Goal: Task Accomplishment & Management: Use online tool/utility

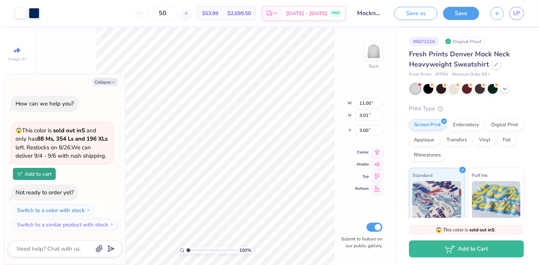
type textarea "x"
type input "13.27"
type input "3.63"
click at [339, 130] on div "100 % Back W 13.27 13.27 " H 3.63 3.63 " Y 3.00 3.00 " Center Middle Top Bottom…" at bounding box center [215, 147] width 362 height 238
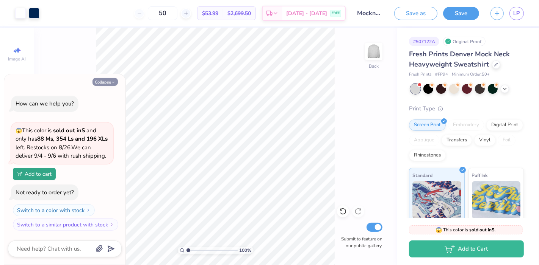
click at [111, 83] on icon "button" at bounding box center [113, 82] width 5 height 5
type textarea "x"
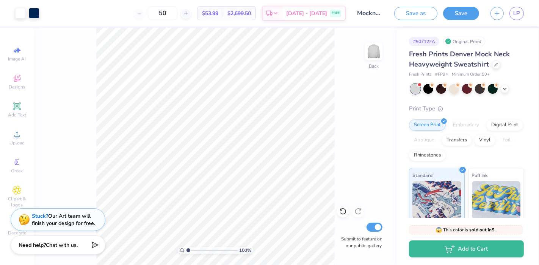
type input "1.0864897199155"
type textarea "x"
type input "1.10928309419859"
type textarea "x"
type input "1.11638799935185"
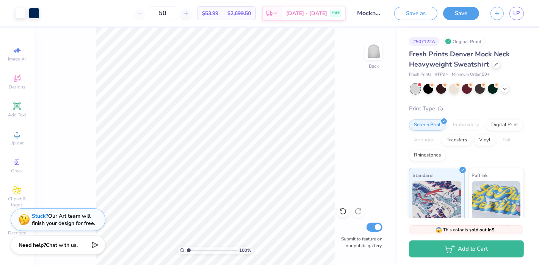
type textarea "x"
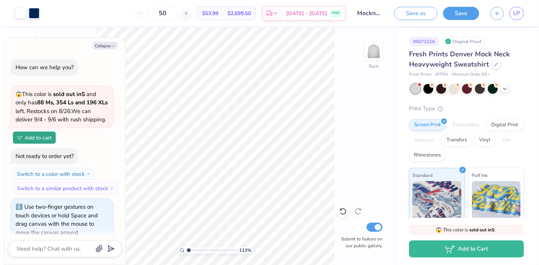
scroll to position [9, 0]
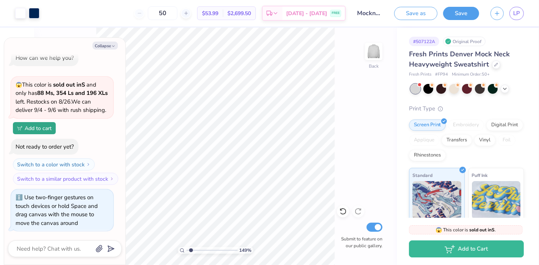
type input "1.52348017425311"
click at [99, 44] on button "Collapse" at bounding box center [104, 46] width 25 height 8
type textarea "x"
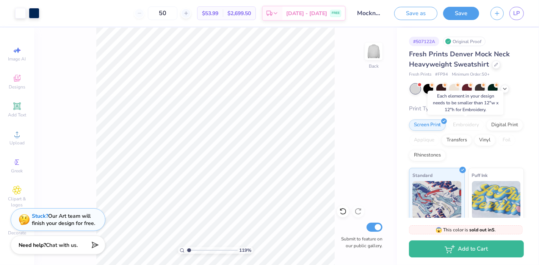
click at [468, 126] on div "Embroidery" at bounding box center [466, 125] width 36 height 11
type input "1.18565159352453"
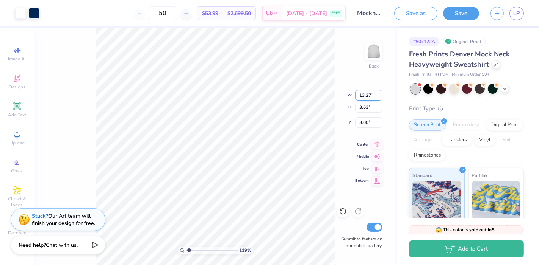
click at [369, 99] on input "13.27" at bounding box center [368, 95] width 27 height 11
type input "12"
click at [372, 108] on input "3.63" at bounding box center [368, 107] width 27 height 11
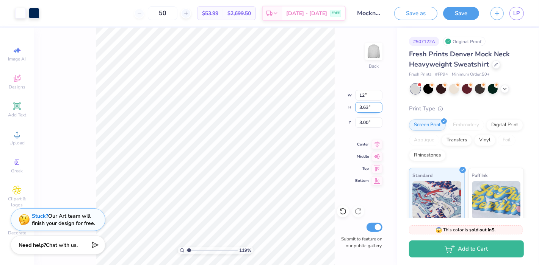
type input "1.18565159352453"
type input "12.00"
type input "3.28"
type input "3.17"
click at [371, 106] on input "3.28" at bounding box center [368, 107] width 27 height 11
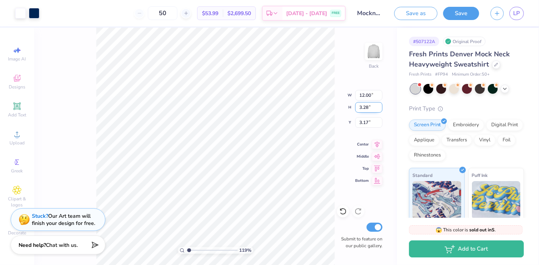
click at [371, 106] on input "3.28" at bounding box center [368, 107] width 27 height 11
type input "4.10"
type input "1.18565159352453"
type input "15.00"
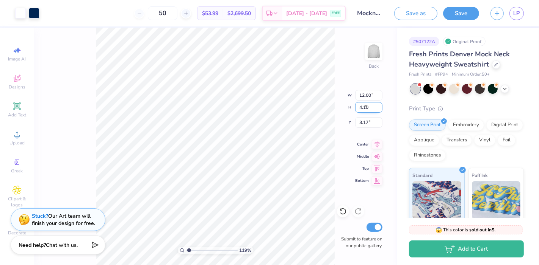
type input "2.76"
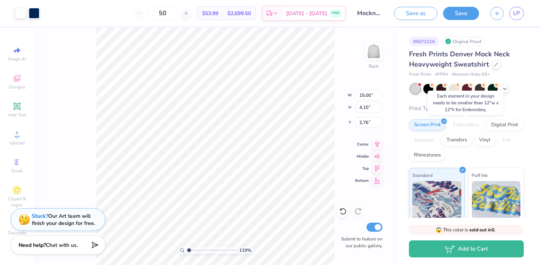
click at [473, 127] on div "Embroidery" at bounding box center [466, 125] width 36 height 11
click at [365, 106] on input "4.10" at bounding box center [368, 107] width 27 height 11
type input "12"
type input "1.18565159352453"
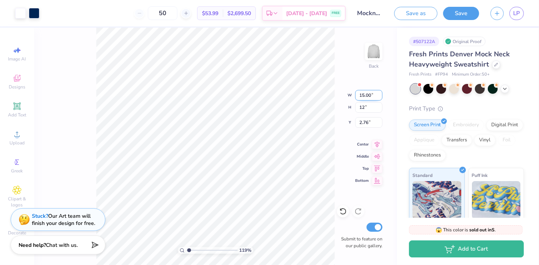
click at [374, 96] on input "15.00" at bounding box center [368, 95] width 27 height 11
type input "1"
type input "12"
type input "1.18565159352453"
type input "12.00"
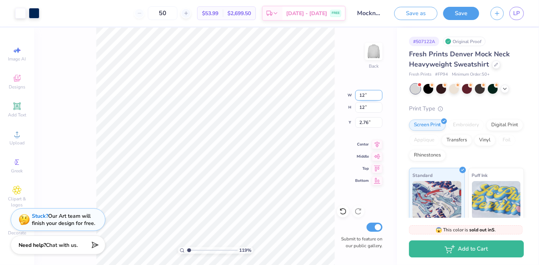
type input "3.28"
type input "3.17"
click at [342, 212] on icon at bounding box center [343, 212] width 8 height 8
type input "1.18565159352453"
type input "15.00"
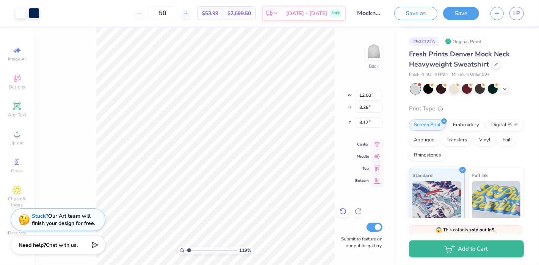
type input "4.10"
type input "2.76"
click at [342, 212] on icon at bounding box center [343, 212] width 8 height 8
type input "1.18565159352453"
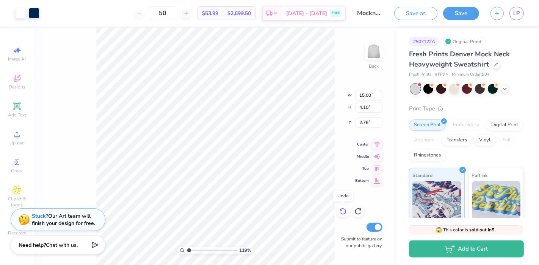
type input "12.00"
type input "3.28"
type input "3.17"
click at [342, 212] on icon at bounding box center [343, 212] width 8 height 8
type input "1.18565159352453"
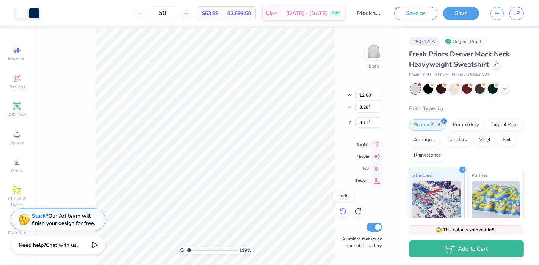
type input "13.27"
type input "3.63"
type input "3.00"
click at [342, 212] on icon at bounding box center [343, 212] width 8 height 8
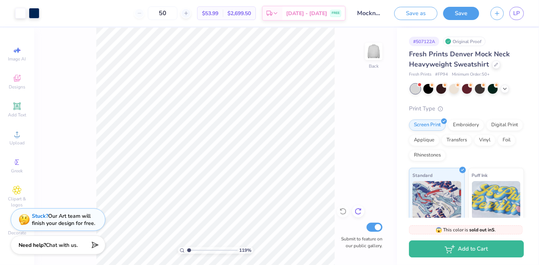
click at [359, 211] on icon at bounding box center [358, 212] width 8 height 8
click at [20, 15] on div at bounding box center [20, 12] width 11 height 11
type input "1.18565159352453"
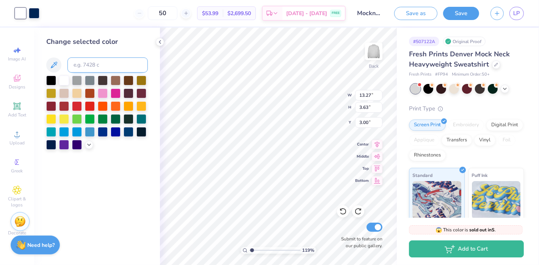
click at [90, 69] on input at bounding box center [107, 65] width 80 height 15
type input "655"
type input "1.18565159352453"
click at [343, 210] on icon at bounding box center [343, 212] width 8 height 8
click at [160, 41] on icon at bounding box center [160, 42] width 6 height 6
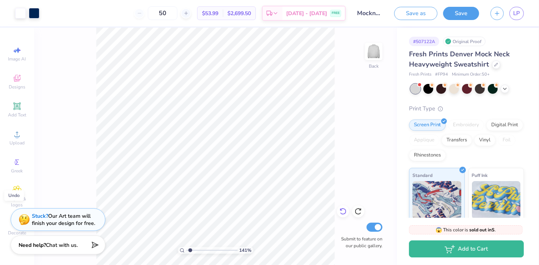
click at [343, 210] on icon at bounding box center [343, 212] width 8 height 8
click at [343, 210] on div "141 % Back Submit to feature on our public gallery." at bounding box center [215, 147] width 362 height 238
click at [472, 126] on div "Embroidery" at bounding box center [466, 124] width 36 height 11
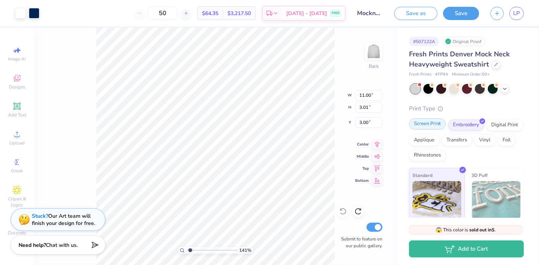
click at [425, 125] on div "Screen Print" at bounding box center [427, 124] width 37 height 11
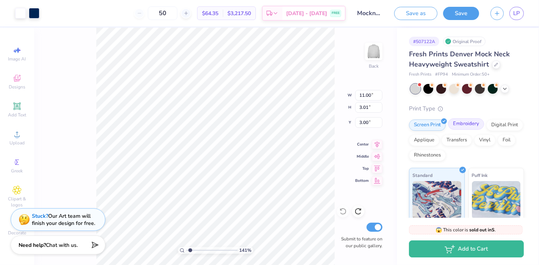
click at [455, 121] on div "Embroidery" at bounding box center [466, 124] width 36 height 11
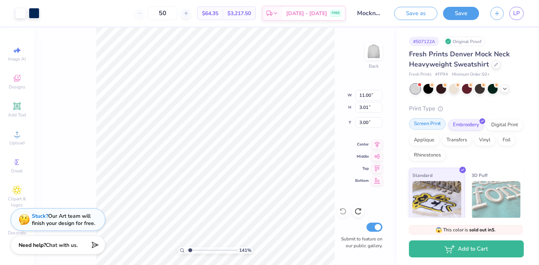
click at [426, 125] on div "Screen Print" at bounding box center [427, 124] width 37 height 11
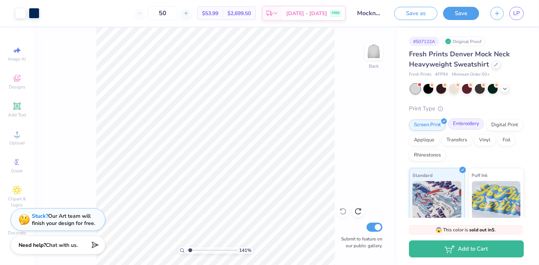
click at [471, 127] on div "Embroidery" at bounding box center [466, 124] width 36 height 11
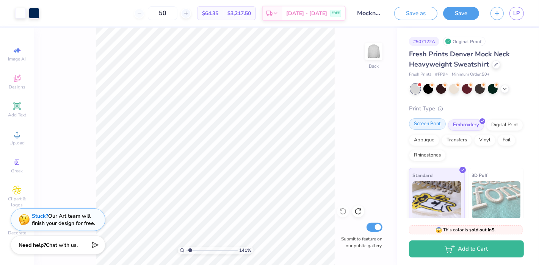
click at [420, 129] on div "Screen Print" at bounding box center [427, 124] width 37 height 11
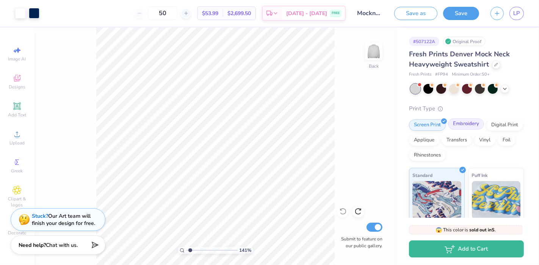
click at [461, 126] on div "Embroidery" at bounding box center [466, 124] width 36 height 11
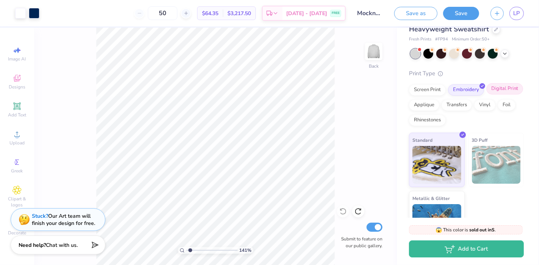
scroll to position [62, 0]
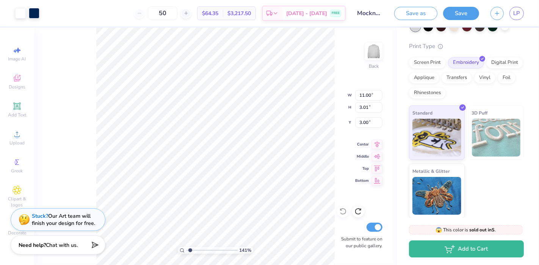
type input "1.41291538707816"
type input "11.45"
type input "3.13"
type input "1.41291538707816"
type input "11.97"
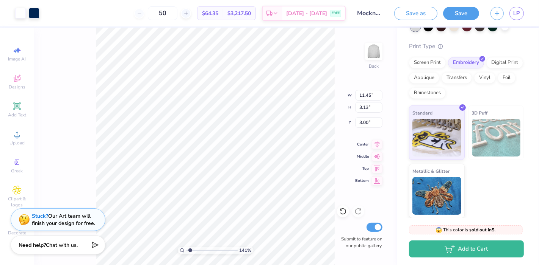
type input "3.27"
click at [365, 96] on input "11.97" at bounding box center [368, 95] width 27 height 11
type input "12"
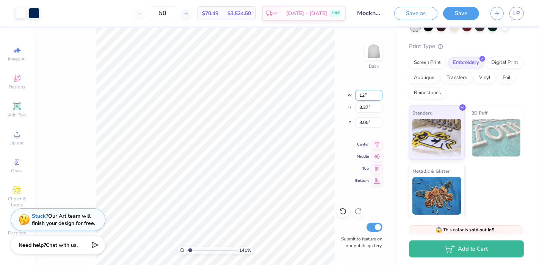
type input "1.41291538707816"
type input "12.00"
type input "3.28"
click at [320, 103] on div "141 % Back W 1.76 1.76 " H 2.65 2.65 " Y 3.47 3.47 " Center Middle Top Bottom S…" at bounding box center [215, 147] width 362 height 238
type input "1.41291538707816"
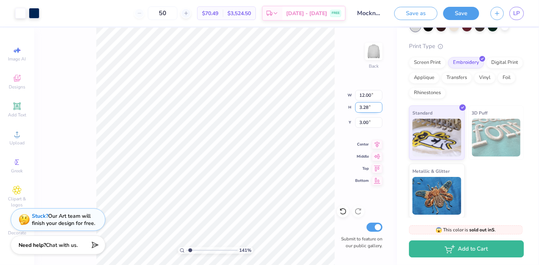
click at [366, 109] on input "3.28" at bounding box center [368, 107] width 27 height 11
type input "4"
type input "1.41291538707816"
type input "14.62"
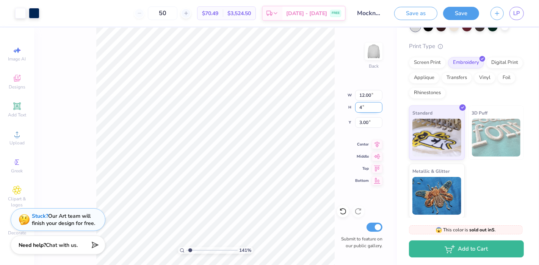
type input "4.00"
type input "2.64"
click at [339, 184] on div "141 % Back Submit to feature on our public gallery." at bounding box center [215, 147] width 362 height 238
click at [342, 186] on div "141 % Back Submit to feature on our public gallery." at bounding box center [215, 147] width 362 height 238
type input "1.41291538707816"
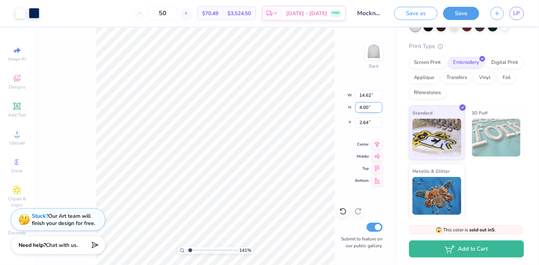
click at [364, 108] on input "4.00" at bounding box center [368, 107] width 27 height 11
click at [364, 97] on input "14.62" at bounding box center [368, 95] width 27 height 11
type input "12"
type input "1.41291538707816"
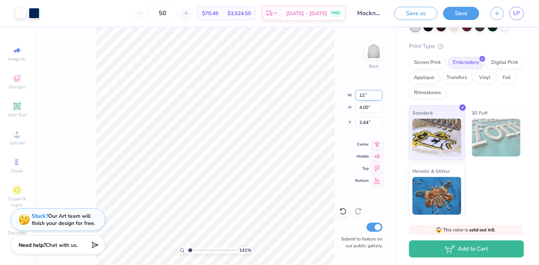
type input "12.00"
type input "3.28"
type input "3.00"
click at [422, 60] on div "Screen Print" at bounding box center [427, 61] width 37 height 11
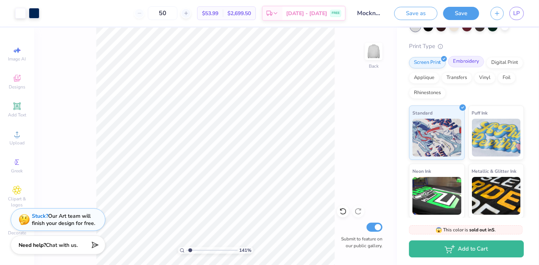
click at [476, 61] on div "Embroidery" at bounding box center [466, 61] width 36 height 11
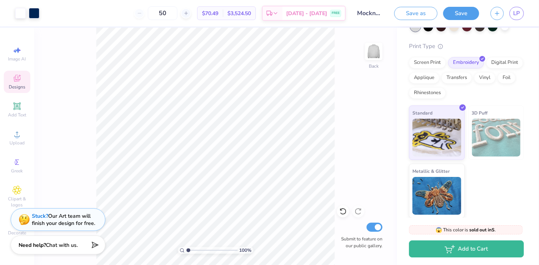
click at [11, 85] on span "Designs" at bounding box center [17, 87] width 17 height 6
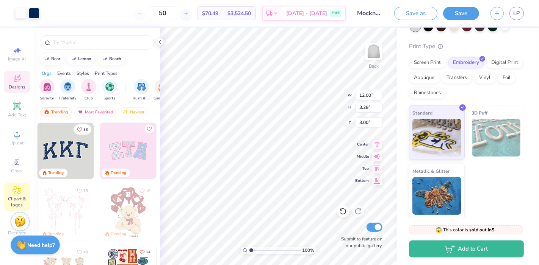
click at [18, 199] on span "Clipart & logos" at bounding box center [17, 202] width 27 height 12
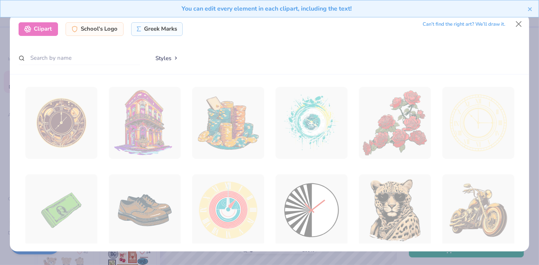
click at [521, 23] on div "You can edit every element in each clipart, including the text!" at bounding box center [269, 11] width 539 height 23
click at [519, 23] on button "Close" at bounding box center [518, 24] width 14 height 14
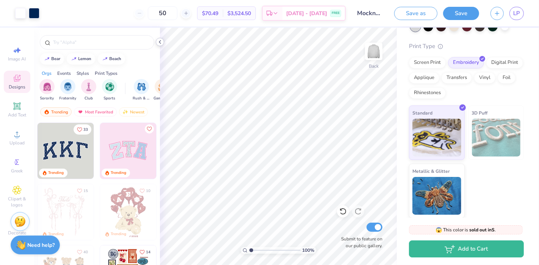
click at [159, 42] on polyline at bounding box center [160, 42] width 2 height 3
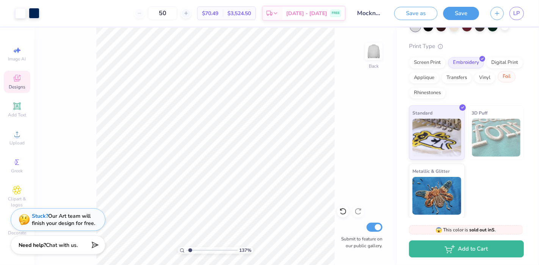
scroll to position [0, 0]
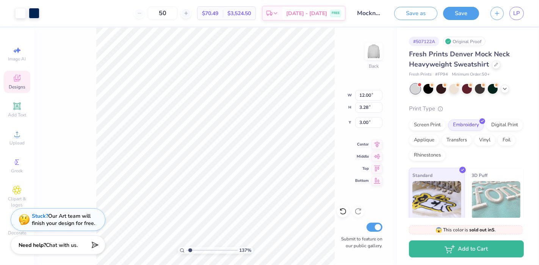
type input "1.37136076609044"
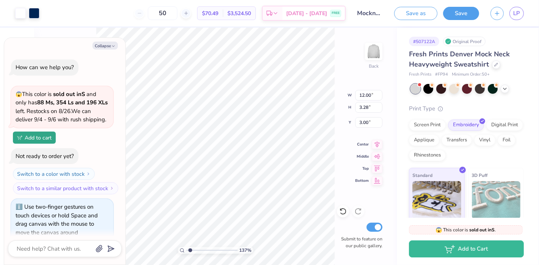
type textarea "x"
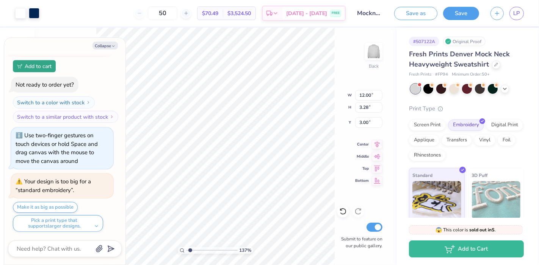
type input "1.37136076609044"
type textarea "x"
type input "1.37136076609044"
type textarea "x"
type input "1.37136076609044"
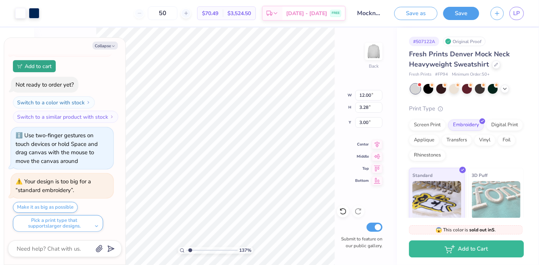
type textarea "x"
type input "1.37136076609044"
type textarea "x"
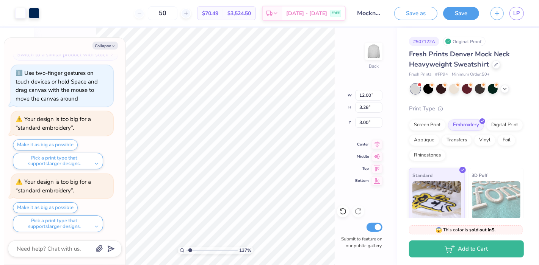
type input "1.37136076609044"
type textarea "x"
type input "1.37136076609044"
type textarea "x"
type input "1.37136076609044"
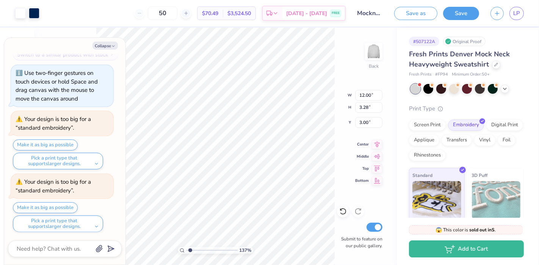
type textarea "x"
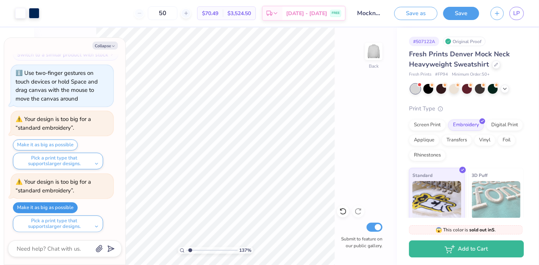
click at [65, 206] on button "Make it as big as possible" at bounding box center [45, 208] width 65 height 11
type input "1.37136076609044"
type textarea "x"
type input "1.37136076609044"
type textarea "x"
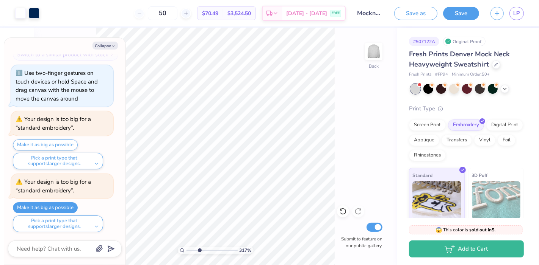
type input "3.17171697916272"
click at [114, 45] on icon "button" at bounding box center [113, 46] width 5 height 5
type textarea "x"
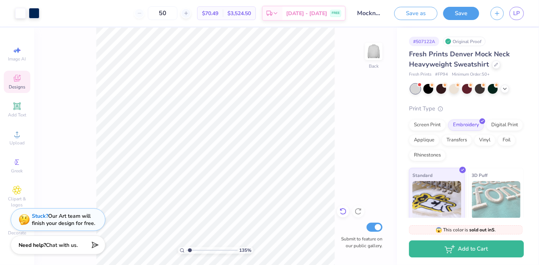
click at [343, 214] on icon at bounding box center [343, 212] width 8 height 8
click at [342, 214] on icon at bounding box center [343, 212] width 8 height 8
click at [346, 152] on div "135 % Back Submit to feature on our public gallery." at bounding box center [215, 147] width 362 height 238
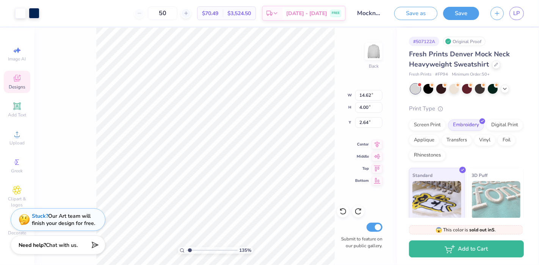
type input "1.34682930582779"
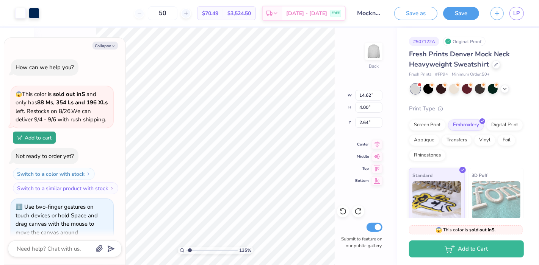
type textarea "x"
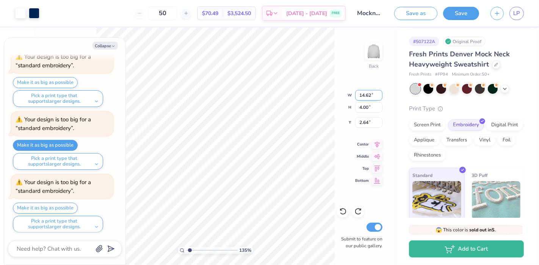
click at [365, 98] on input "14.62" at bounding box center [368, 95] width 27 height 11
click at [370, 95] on input "14.62" at bounding box center [368, 95] width 27 height 11
type input "14"
type input "1.34682930582779"
type textarea "x"
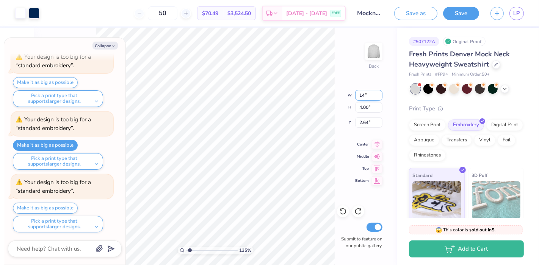
type input "12.00"
type input "3.28"
type input "3.00"
type input "1.34682930582779"
type textarea "x"
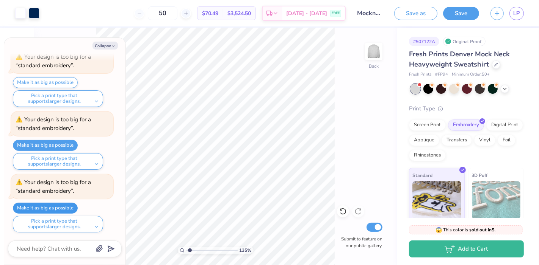
click at [72, 206] on button "Make it as big as possible" at bounding box center [45, 208] width 65 height 11
type input "1.34682930582779"
type textarea "x"
type input "1.34682930582779"
type textarea "x"
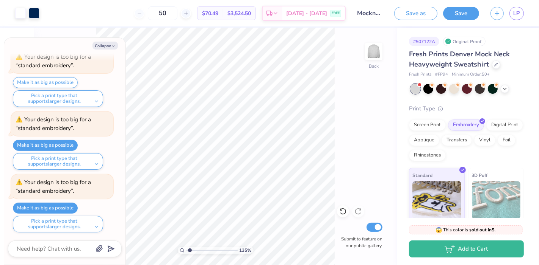
type input "1.34682930582779"
type textarea "x"
type input "1.34682930582779"
click at [112, 47] on icon "button" at bounding box center [113, 46] width 5 height 5
type textarea "x"
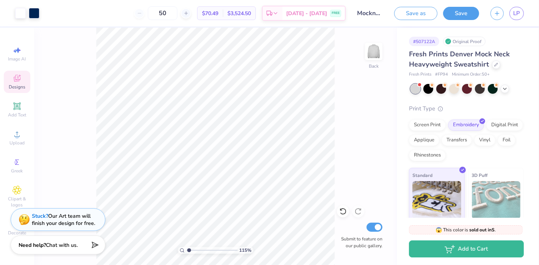
type input "1.14699312143377"
click at [362, 99] on input "14.59" at bounding box center [368, 95] width 27 height 11
type input "13"
type input "1.14699312143377"
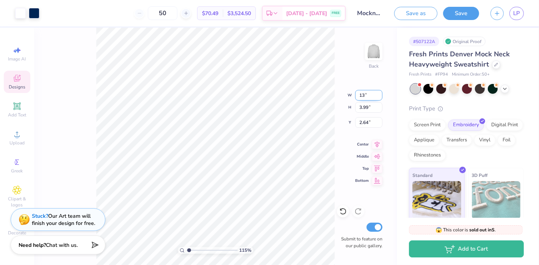
type input "12.00"
type input "3.28"
type input "3.00"
click at [378, 94] on input "12.00" at bounding box center [368, 95] width 27 height 11
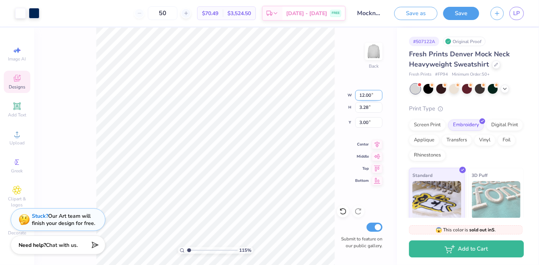
click at [378, 94] on input "12.00" at bounding box center [368, 95] width 27 height 11
click at [379, 92] on input "12.00" at bounding box center [368, 95] width 27 height 11
click at [379, 97] on input "11.99" at bounding box center [368, 95] width 27 height 11
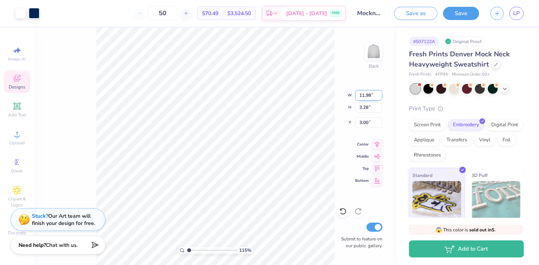
click at [379, 97] on input "11.98" at bounding box center [368, 95] width 27 height 11
click at [379, 97] on input "11.97" at bounding box center [368, 95] width 27 height 11
click at [379, 92] on input "11.98" at bounding box center [368, 95] width 27 height 11
click at [379, 92] on input "11.99" at bounding box center [368, 95] width 27 height 11
click at [379, 92] on input "12" at bounding box center [368, 95] width 27 height 11
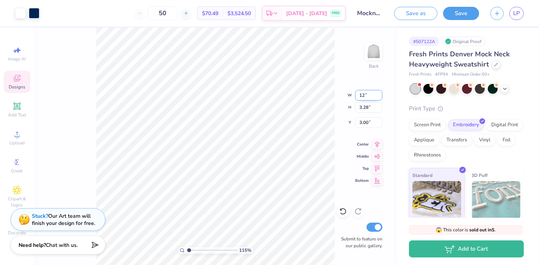
click at [379, 92] on input "12" at bounding box center [368, 95] width 27 height 11
type input "12.5"
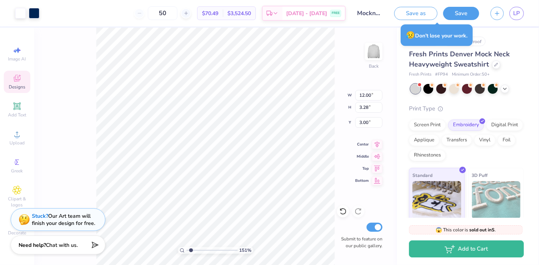
type input "1.51113794084742"
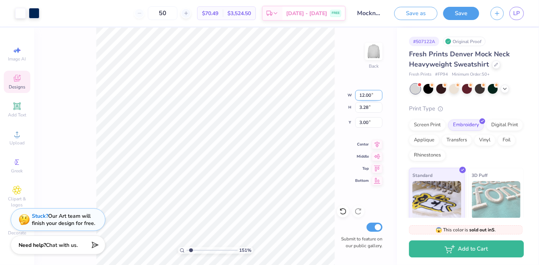
click at [364, 95] on input "12.00" at bounding box center [368, 95] width 27 height 11
type input "14"
type input "1.51113794084742"
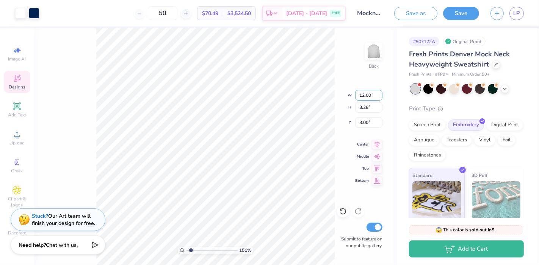
click at [378, 94] on input "12.00" at bounding box center [368, 95] width 27 height 11
type input "14"
type input "1.51113794084742"
click at [365, 106] on input "3.28" at bounding box center [368, 107] width 27 height 11
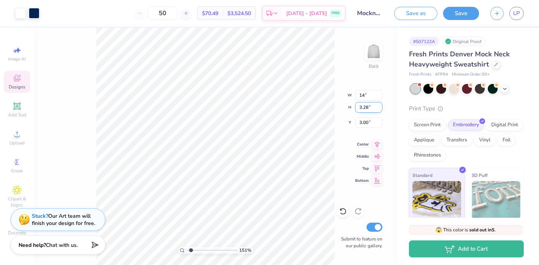
click at [365, 106] on input "3.28" at bounding box center [368, 107] width 27 height 11
type input "4"
type input "1.51113794084742"
type input "14.62"
type input "4.00"
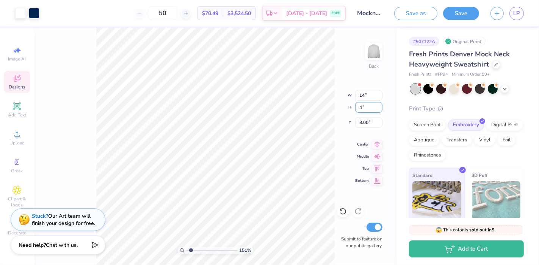
type input "2.64"
type input "1.51113794084742"
click at [370, 96] on input "14.62" at bounding box center [368, 95] width 27 height 11
type input "14"
type input "1.51113794084742"
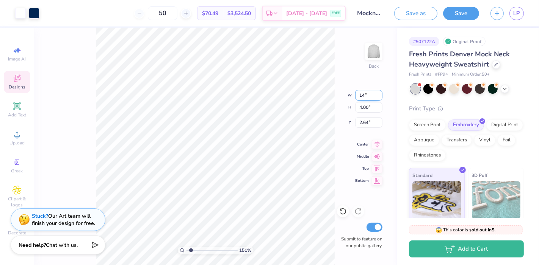
type input "12.00"
type input "3.28"
type input "3.00"
click at [369, 97] on input "12.00" at bounding box center [368, 95] width 27 height 11
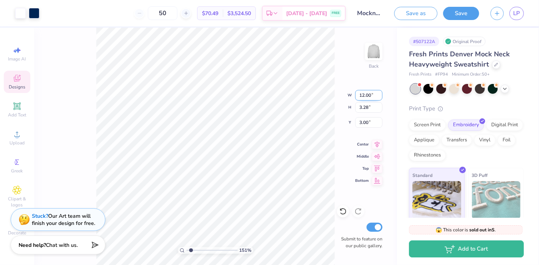
click at [369, 97] on input "12.00" at bounding box center [368, 95] width 27 height 11
type input "14"
type input "1.51113794084742"
click at [365, 105] on input "3.28" at bounding box center [368, 107] width 27 height 11
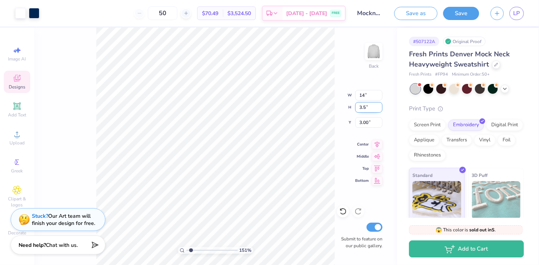
type input "3.5"
type input "1.51113794084742"
type input "12.79"
type input "3.50"
type input "2.89"
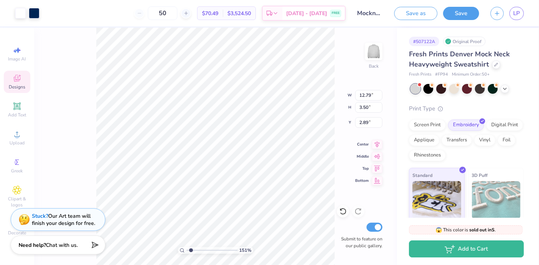
click at [392, 142] on div "151 % Back W 12.79 12.79 " H 3.50 3.50 " Y 2.89 2.89 " Center Middle Top Bottom…" at bounding box center [215, 147] width 362 height 238
click at [340, 214] on icon at bounding box center [342, 212] width 6 height 7
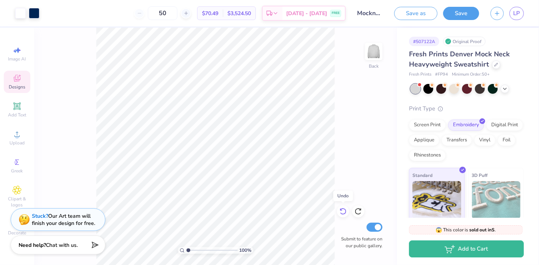
click at [340, 214] on icon at bounding box center [342, 212] width 6 height 7
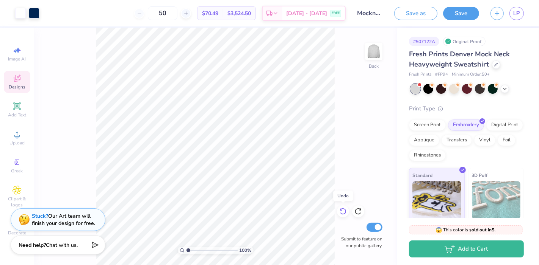
click at [340, 214] on icon at bounding box center [342, 212] width 6 height 7
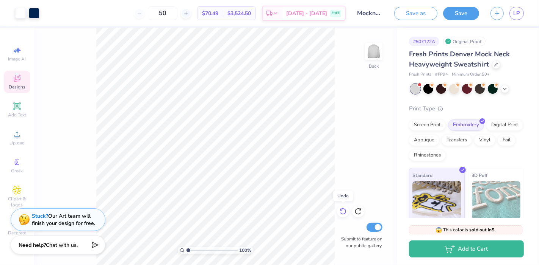
click at [340, 214] on icon at bounding box center [342, 212] width 6 height 7
click at [340, 214] on div "100 % Back Submit to feature on our public gallery." at bounding box center [215, 147] width 362 height 238
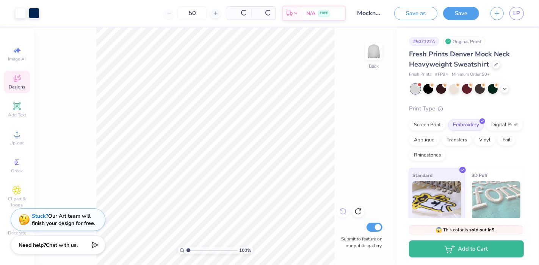
click at [340, 214] on div "100 % Back Submit to feature on our public gallery." at bounding box center [215, 147] width 362 height 238
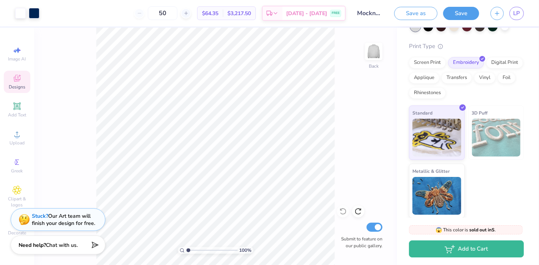
scroll to position [0, 0]
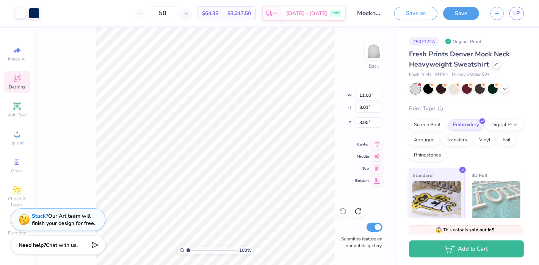
type input "1.00114968920535"
click at [365, 95] on input "11.00" at bounding box center [368, 95] width 27 height 11
type input "12.00"
type input "1.00114968920535"
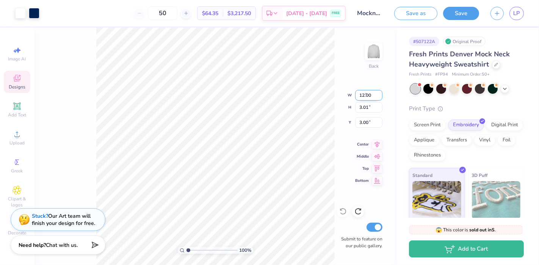
type input "3.28"
type input "2.86"
type input "1.00114968920535"
type input "3.00"
click at [379, 104] on input "3.29" at bounding box center [368, 107] width 27 height 11
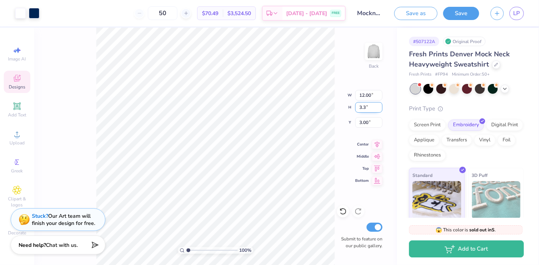
click at [379, 104] on input "3.3" at bounding box center [368, 107] width 27 height 11
click at [379, 104] on input "3.31" at bounding box center [368, 107] width 27 height 11
click at [379, 104] on input "3.32" at bounding box center [368, 107] width 27 height 11
click at [379, 104] on input "3.33" at bounding box center [368, 107] width 27 height 11
click at [379, 104] on input "3.34" at bounding box center [368, 107] width 27 height 11
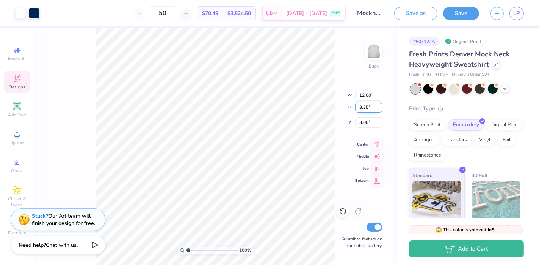
click at [379, 104] on input "3.35" at bounding box center [368, 107] width 27 height 11
click at [379, 104] on input "3.36" at bounding box center [368, 107] width 27 height 11
click at [379, 104] on input "3.37" at bounding box center [368, 107] width 27 height 11
click at [379, 104] on input "3.38" at bounding box center [368, 107] width 27 height 11
click at [379, 104] on input "3.39" at bounding box center [368, 107] width 27 height 11
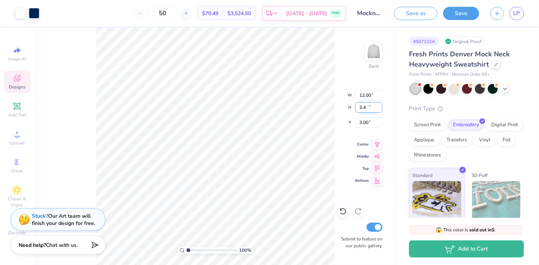
click at [379, 104] on input "3.4" at bounding box center [368, 107] width 27 height 11
click at [379, 104] on input "3.41" at bounding box center [368, 107] width 27 height 11
click at [379, 104] on input "3.42" at bounding box center [368, 107] width 27 height 11
click at [379, 104] on input "3.43" at bounding box center [368, 107] width 27 height 11
click at [379, 104] on input "3.44" at bounding box center [368, 107] width 27 height 11
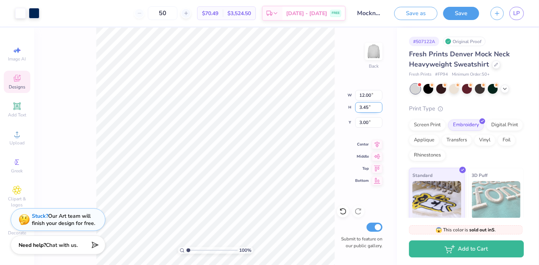
click at [379, 104] on input "3.45" at bounding box center [368, 107] width 27 height 11
click at [379, 104] on input "3.46" at bounding box center [368, 107] width 27 height 11
click at [379, 104] on input "3.47" at bounding box center [368, 107] width 27 height 11
click at [379, 104] on input "3.48" at bounding box center [368, 107] width 27 height 11
click at [379, 104] on input "3.49" at bounding box center [368, 107] width 27 height 11
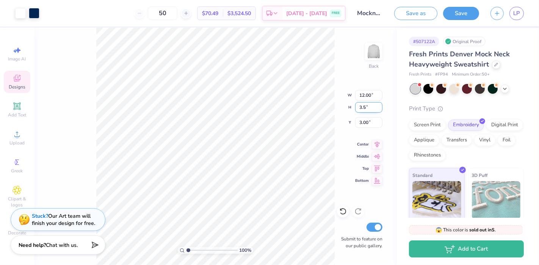
click at [379, 104] on input "3.5" at bounding box center [368, 107] width 27 height 11
click at [379, 104] on input "3.51" at bounding box center [368, 107] width 27 height 11
click at [379, 104] on input "3.52" at bounding box center [368, 107] width 27 height 11
click at [379, 104] on input "3.53" at bounding box center [368, 107] width 27 height 11
click at [379, 104] on input "3.54" at bounding box center [368, 107] width 27 height 11
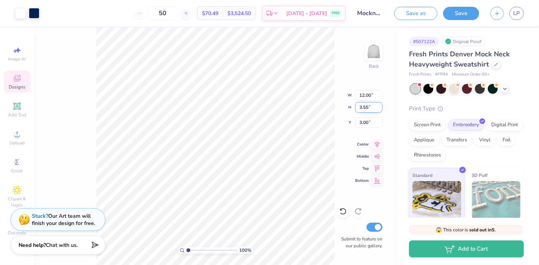
click at [379, 104] on input "3.55" at bounding box center [368, 107] width 27 height 11
click at [379, 104] on input "3.56" at bounding box center [368, 107] width 27 height 11
click at [379, 104] on input "3.57" at bounding box center [368, 107] width 27 height 11
click at [379, 104] on input "3.58" at bounding box center [368, 107] width 27 height 11
click at [379, 104] on input "3.59" at bounding box center [368, 107] width 27 height 11
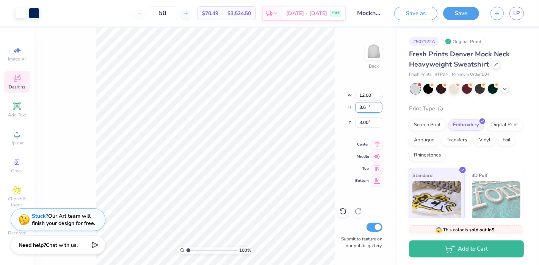
click at [379, 104] on input "3.6" at bounding box center [368, 107] width 27 height 11
click at [379, 104] on input "3.61" at bounding box center [368, 107] width 27 height 11
click at [379, 104] on input "3.62" at bounding box center [368, 107] width 27 height 11
click at [379, 104] on input "3.63" at bounding box center [368, 107] width 27 height 11
click at [379, 104] on input "3.64" at bounding box center [368, 107] width 27 height 11
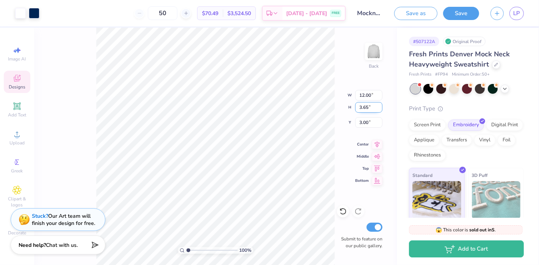
click at [379, 104] on input "3.65" at bounding box center [368, 107] width 27 height 11
click at [379, 104] on input "3.66" at bounding box center [368, 107] width 27 height 11
click at [379, 104] on input "3.67" at bounding box center [368, 107] width 27 height 11
click at [379, 104] on input "3.68" at bounding box center [368, 107] width 27 height 11
click at [379, 104] on input "3.69" at bounding box center [368, 107] width 27 height 11
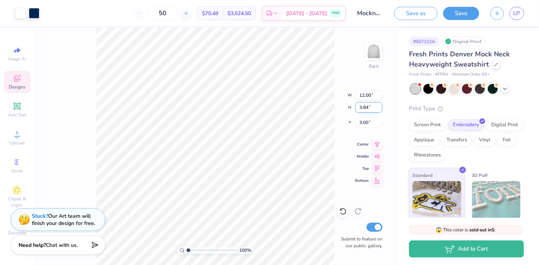
click at [379, 104] on input "3.84" at bounding box center [368, 107] width 27 height 11
click at [379, 104] on input "3.94" at bounding box center [368, 107] width 27 height 11
click at [379, 104] on input "3.95" at bounding box center [368, 107] width 27 height 11
click at [379, 104] on input "3.96" at bounding box center [368, 107] width 27 height 11
click at [379, 104] on input "3.97" at bounding box center [368, 107] width 27 height 11
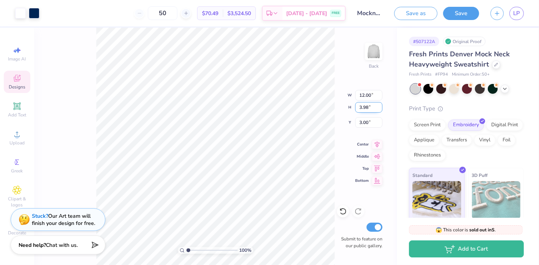
click at [379, 104] on input "3.98" at bounding box center [368, 107] width 27 height 11
click at [379, 104] on input "3.99" at bounding box center [368, 107] width 27 height 11
type input "4"
click at [379, 104] on input "4" at bounding box center [368, 107] width 27 height 11
type input "1.00114968920535"
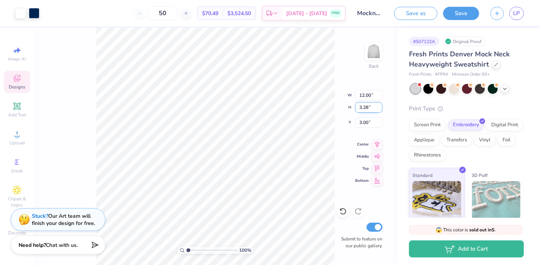
click at [365, 108] on input "3.28" at bounding box center [368, 107] width 27 height 11
type input "4"
click at [365, 97] on input "12.00" at bounding box center [368, 95] width 27 height 11
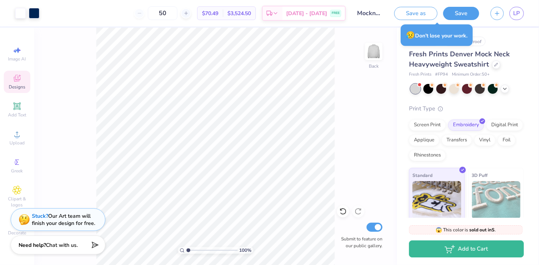
type input "1.00114968920535"
click at [370, 107] on input "3.28" at bounding box center [368, 107] width 27 height 11
click at [368, 95] on input "12.00" at bounding box center [368, 95] width 27 height 11
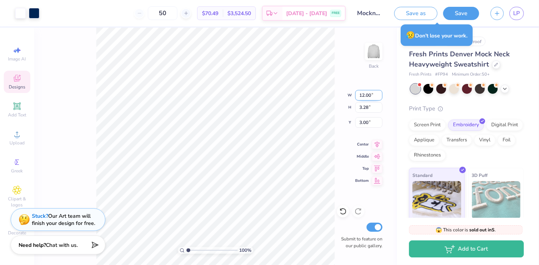
click at [368, 95] on input "12.00" at bounding box center [368, 95] width 27 height 11
type input "14"
click at [369, 106] on input "3.28" at bounding box center [368, 107] width 27 height 11
type input "1.00114968920535"
type input "3"
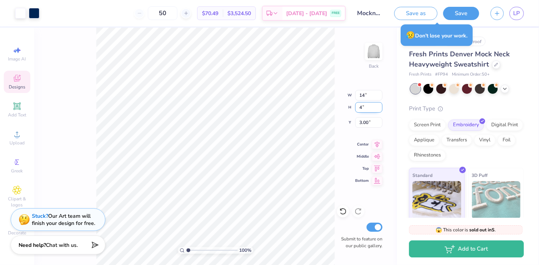
type input "4"
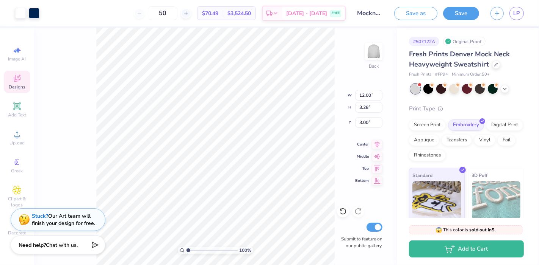
type input "1.00114968920535"
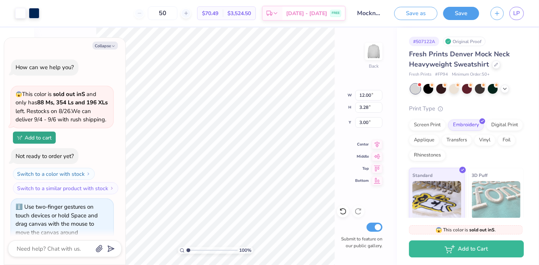
type textarea "x"
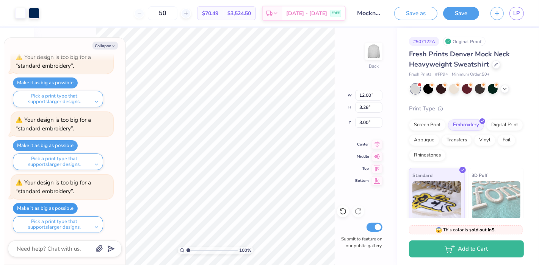
click at [60, 205] on button "Make it as big as possible" at bounding box center [45, 208] width 65 height 11
type input "1.00114968920535"
type textarea "x"
click at [55, 208] on button "Make it as big as possible" at bounding box center [45, 208] width 65 height 11
type input "1.00114968920535"
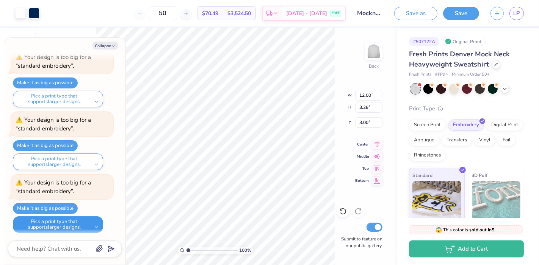
click at [68, 226] on button "Pick a print type that supports larger designs." at bounding box center [58, 225] width 90 height 17
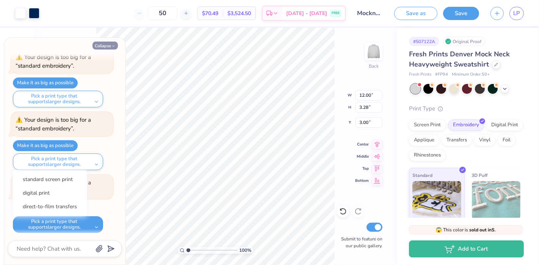
click at [108, 47] on button "Collapse" at bounding box center [104, 46] width 25 height 8
type textarea "x"
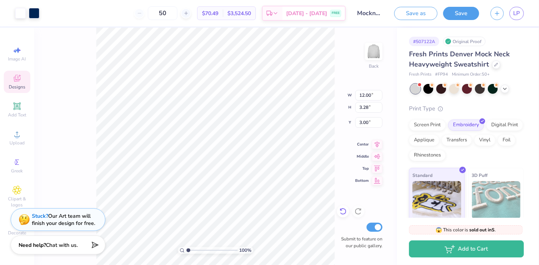
click at [343, 210] on icon at bounding box center [343, 212] width 8 height 8
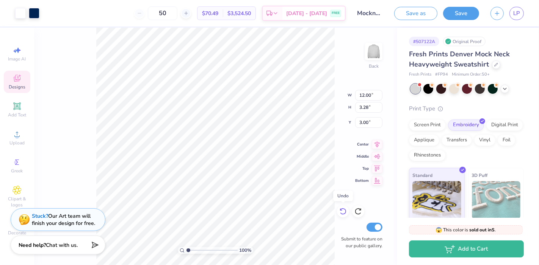
click at [343, 210] on icon at bounding box center [343, 212] width 8 height 8
type input "1.00114968920535"
type input "2.86"
click at [343, 210] on icon at bounding box center [343, 212] width 8 height 8
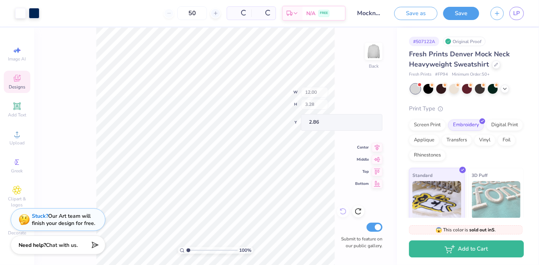
click at [343, 210] on div "100 % Back W 12.00 H 3.28 Y 2.86 Center Middle Top Bottom Submit to feature on …" at bounding box center [215, 147] width 362 height 238
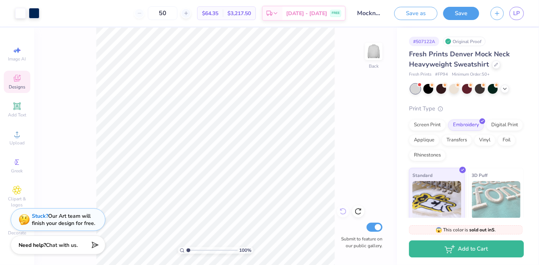
click at [343, 210] on div "100 % Back Submit to feature on our public gallery." at bounding box center [215, 147] width 362 height 238
click at [428, 126] on div "Screen Print" at bounding box center [427, 124] width 37 height 11
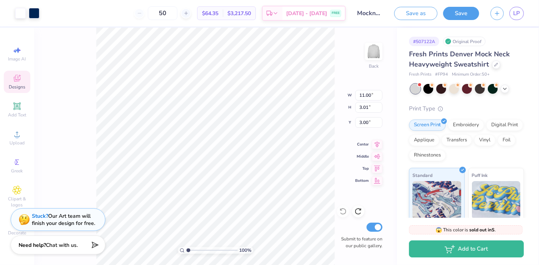
type input "1.00114968920535"
type input "12.72"
type input "3.48"
type input "1.00114968920535"
click at [365, 97] on input "12.72" at bounding box center [368, 95] width 27 height 11
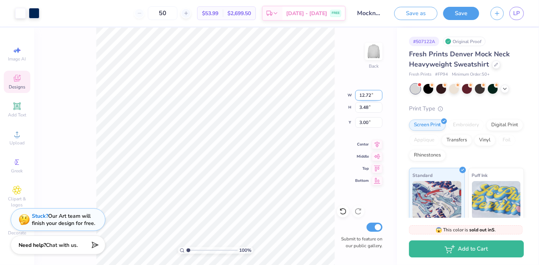
click at [379, 92] on input "12.72" at bounding box center [368, 95] width 27 height 11
click at [379, 93] on input "12.73" at bounding box center [368, 95] width 27 height 11
click at [379, 93] on input "12.74" at bounding box center [368, 95] width 27 height 11
click at [379, 93] on input "12.75" at bounding box center [368, 95] width 27 height 11
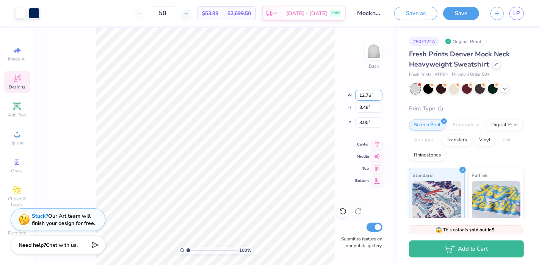
click at [379, 93] on input "12.76" at bounding box center [368, 95] width 27 height 11
click at [379, 93] on input "12.77" at bounding box center [368, 95] width 27 height 11
click at [379, 93] on input "12.78" at bounding box center [368, 95] width 27 height 11
click at [379, 93] on input "12.79" at bounding box center [368, 95] width 27 height 11
click at [379, 93] on input "12.8" at bounding box center [368, 95] width 27 height 11
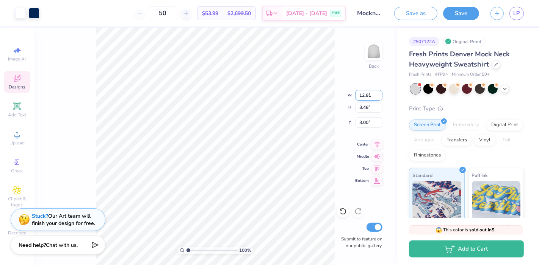
click at [379, 93] on input "12.81" at bounding box center [368, 95] width 27 height 11
click at [379, 93] on input "12.82" at bounding box center [368, 95] width 27 height 11
click at [379, 93] on input "12.95" at bounding box center [368, 95] width 27 height 11
click at [379, 93] on input "12.96" at bounding box center [368, 95] width 27 height 11
click at [379, 93] on input "12.97" at bounding box center [368, 95] width 27 height 11
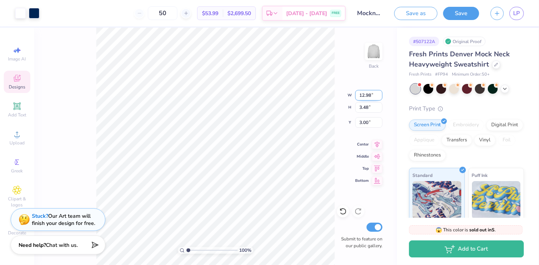
click at [379, 93] on input "12.98" at bounding box center [368, 95] width 27 height 11
click at [379, 93] on input "12.99" at bounding box center [368, 95] width 27 height 11
click at [379, 93] on input "13" at bounding box center [368, 95] width 27 height 11
type input "13.00"
type input "1.00114968920535"
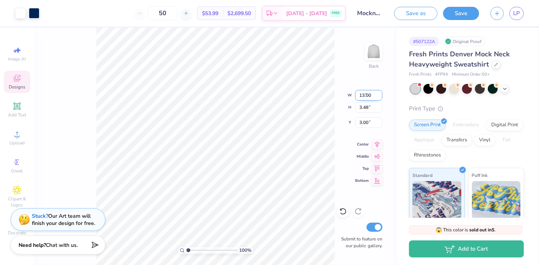
type input "3.56"
type input "2.96"
click at [338, 173] on div "100 % Back W 13.00 13.00 " H 3.56 3.56 " Y 2.96 2.96 " Center Middle Top Bottom…" at bounding box center [215, 147] width 362 height 238
type input "1.00114968920535"
type input "3.00"
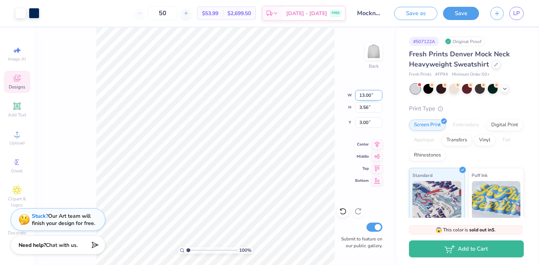
click at [364, 97] on input "13.00" at bounding box center [368, 95] width 27 height 11
type input "14"
type input "1.00114968920535"
type input "14.00"
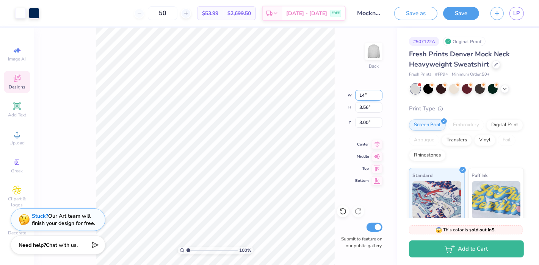
type input "3.83"
type input "2.86"
type input "1.00114968920535"
type input "3.00"
type input "1.00114968920535"
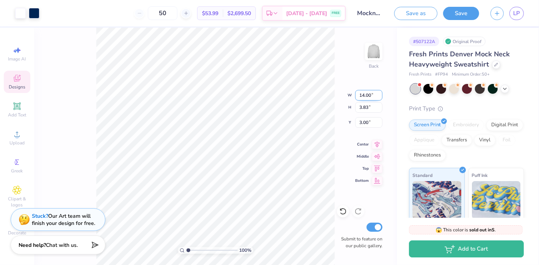
click at [364, 92] on input "14.00" at bounding box center [368, 95] width 27 height 11
type input "13"
click at [332, 109] on div "100 % Back W 13 H 3.83 Y 3.00 Center Middle Top Bottom Submit to feature on our…" at bounding box center [215, 147] width 362 height 238
type input "1.00114968920535"
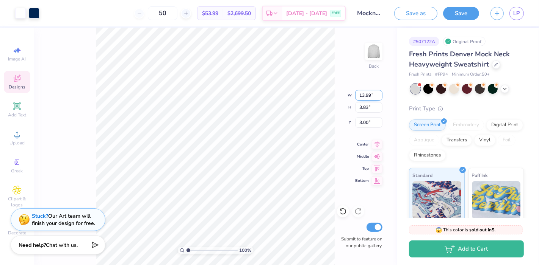
click at [379, 98] on input "13.99" at bounding box center [368, 95] width 27 height 11
click at [379, 98] on input "13.98" at bounding box center [368, 95] width 27 height 11
click at [379, 98] on input "13.97" at bounding box center [368, 95] width 27 height 11
click at [379, 98] on input "13.96" at bounding box center [368, 95] width 27 height 11
click at [379, 98] on input "13.95" at bounding box center [368, 95] width 27 height 11
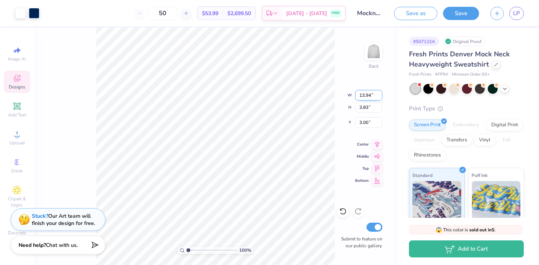
click at [379, 98] on input "13.94" at bounding box center [368, 95] width 27 height 11
click at [379, 98] on input "13.93" at bounding box center [368, 95] width 27 height 11
click at [379, 98] on input "13.92" at bounding box center [368, 95] width 27 height 11
click at [379, 98] on input "13.91" at bounding box center [368, 95] width 27 height 11
type input "13.9"
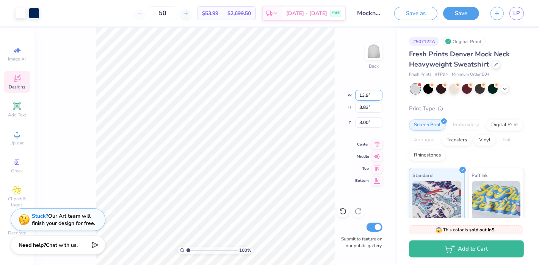
click at [379, 98] on input "13.9" at bounding box center [368, 95] width 27 height 11
type input "1.00114968920535"
type input "12.96"
type input "3.55"
type input "1.00114968920535"
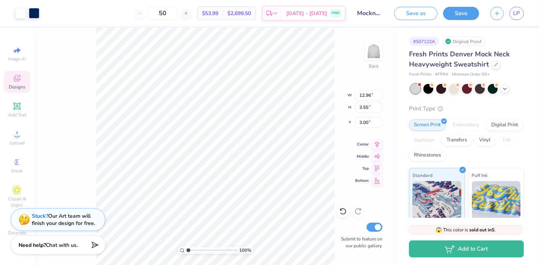
type input "13.08"
type input "3.58"
click at [376, 98] on input "13.07" at bounding box center [368, 95] width 27 height 11
click at [378, 98] on input "13.06" at bounding box center [368, 95] width 27 height 11
click at [378, 98] on input "13.05" at bounding box center [368, 95] width 27 height 11
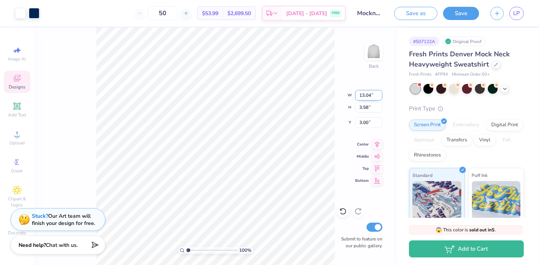
click at [378, 98] on input "13.04" at bounding box center [368, 95] width 27 height 11
click at [378, 98] on input "13.03" at bounding box center [368, 95] width 27 height 11
click at [378, 98] on input "13.02" at bounding box center [368, 95] width 27 height 11
click at [378, 98] on input "13.01" at bounding box center [368, 95] width 27 height 11
click at [378, 98] on input "13" at bounding box center [368, 95] width 27 height 11
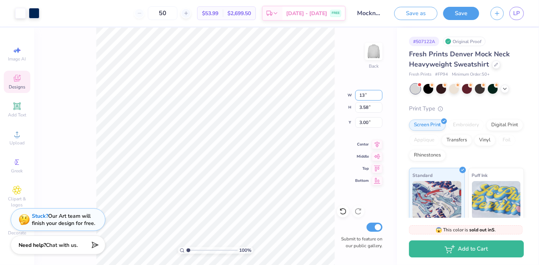
type input "13.00"
type input "1.00114968920535"
type input "3.56"
type input "3.01"
click at [372, 106] on input "3.56" at bounding box center [368, 107] width 27 height 11
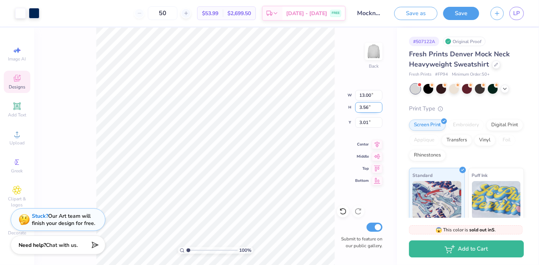
type input "1.00114968920535"
type input "3.00"
click at [357, 103] on input "3.56" at bounding box center [368, 107] width 27 height 11
click at [361, 105] on input "3.56" at bounding box center [368, 107] width 27 height 11
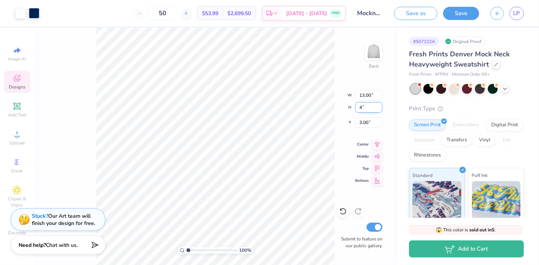
type input "4"
type input "1.00114968920535"
type input "14.62"
type input "4.00"
type input "2.78"
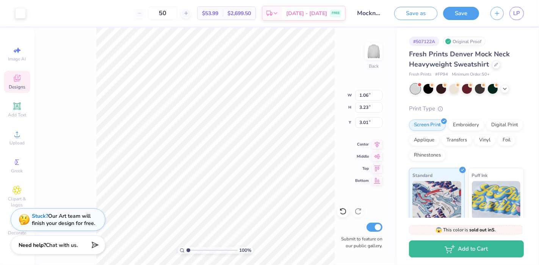
type input "1.00114968920535"
click at [96, 246] on icon at bounding box center [93, 244] width 11 height 11
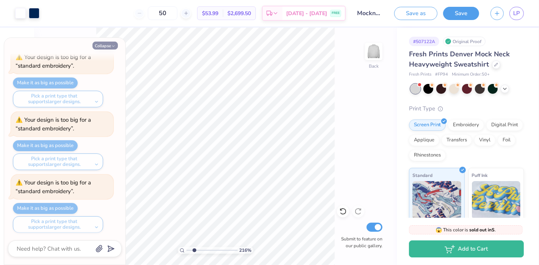
click at [113, 48] on icon "button" at bounding box center [113, 46] width 5 height 5
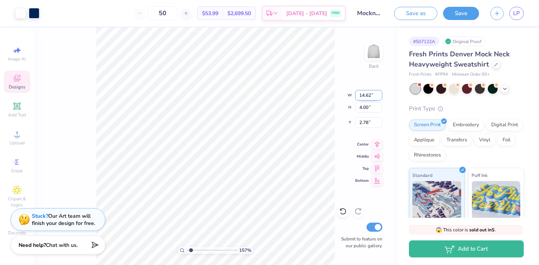
click at [372, 98] on input "14.62" at bounding box center [368, 95] width 27 height 11
click at [470, 124] on div "Embroidery" at bounding box center [466, 124] width 36 height 11
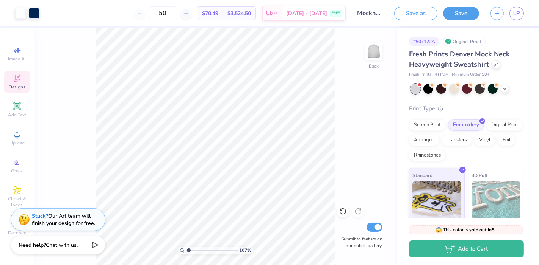
click at [371, 137] on div "107 % Back Submit to feature on our public gallery." at bounding box center [215, 147] width 362 height 238
click at [439, 124] on div "Screen Print" at bounding box center [427, 124] width 37 height 11
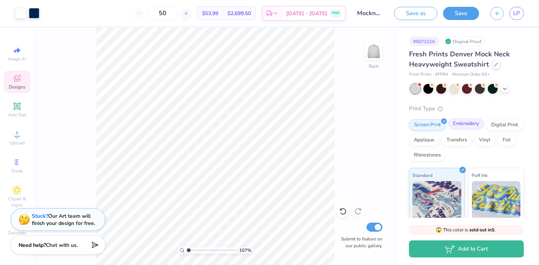
click at [474, 125] on div "Embroidery" at bounding box center [466, 124] width 36 height 11
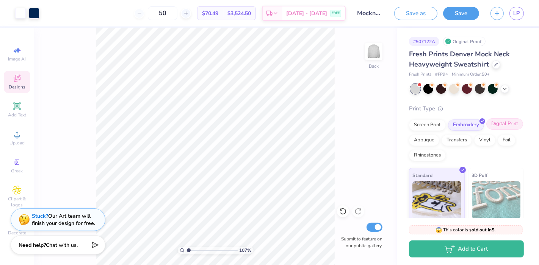
click at [486, 130] on div "Digital Print" at bounding box center [504, 124] width 37 height 11
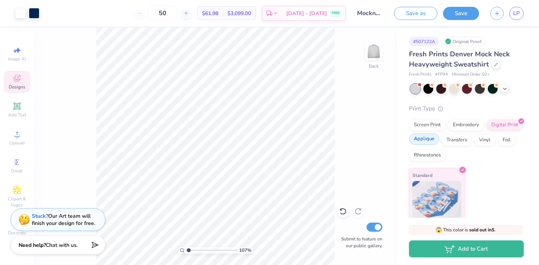
click at [439, 142] on div "Applique" at bounding box center [424, 139] width 30 height 11
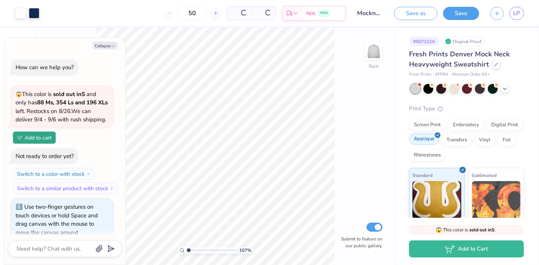
scroll to position [305, 0]
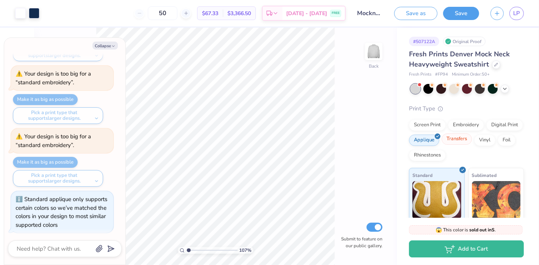
click at [472, 137] on div "Transfers" at bounding box center [456, 139] width 30 height 11
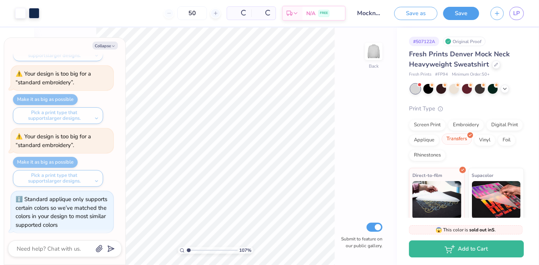
scroll to position [351, 0]
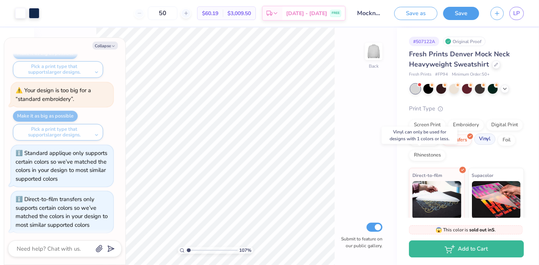
click at [474, 145] on div "Vinyl" at bounding box center [484, 139] width 21 height 11
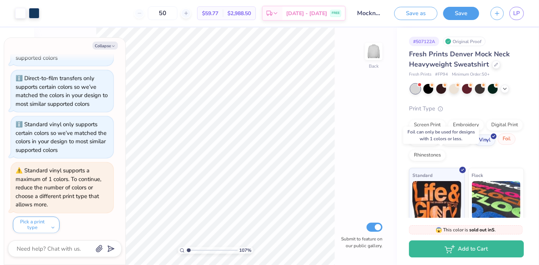
click at [497, 145] on div "Foil" at bounding box center [506, 139] width 18 height 11
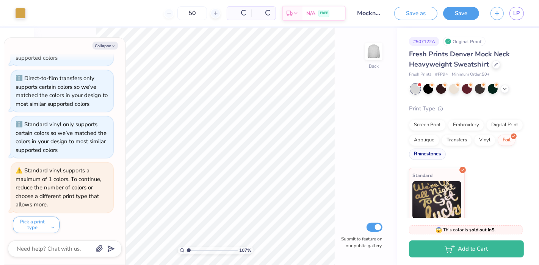
scroll to position [594, 0]
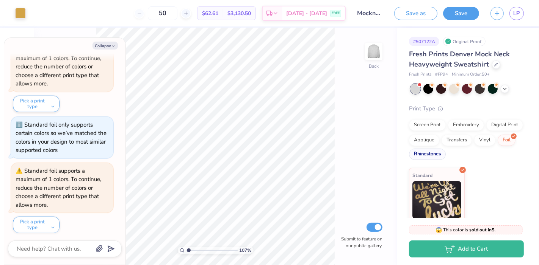
click at [445, 155] on div "Rhinestones" at bounding box center [427, 154] width 37 height 11
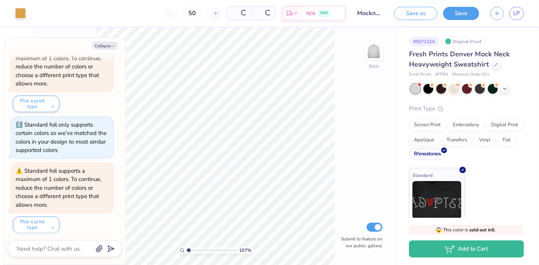
scroll to position [640, 0]
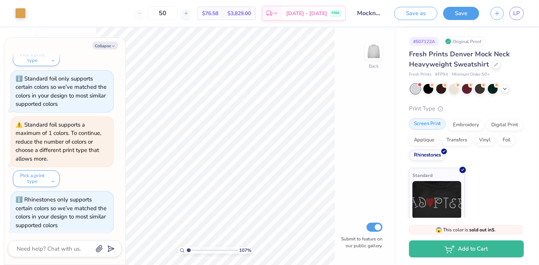
click at [436, 121] on div "Screen Print" at bounding box center [427, 124] width 37 height 11
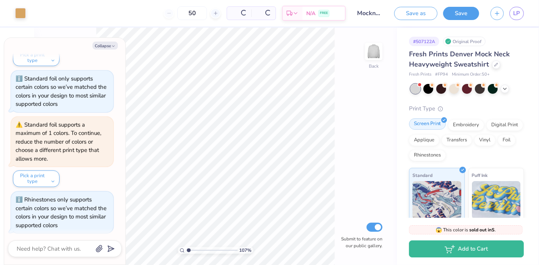
scroll to position [686, 0]
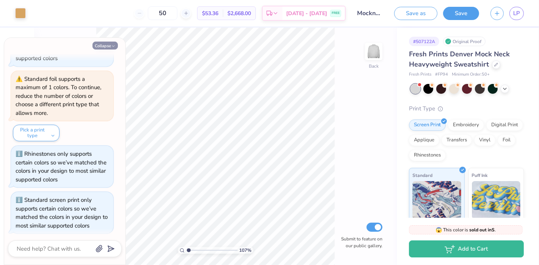
click at [114, 44] on icon "button" at bounding box center [113, 46] width 5 height 5
